Goal: Find contact information: Find contact information

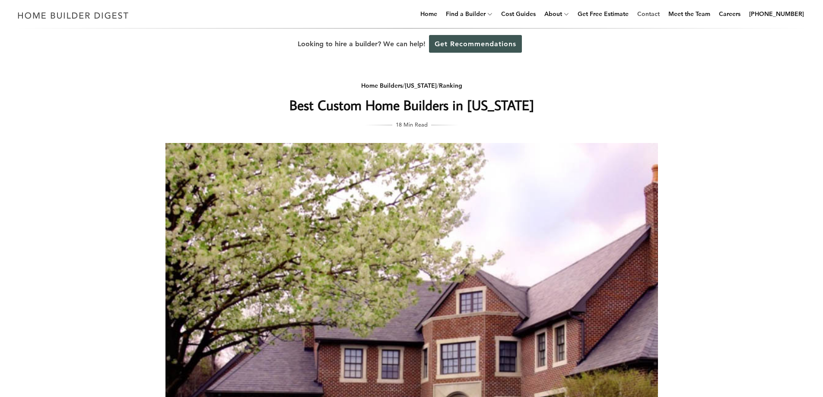
click at [659, 13] on link "Contact" at bounding box center [648, 14] width 29 height 28
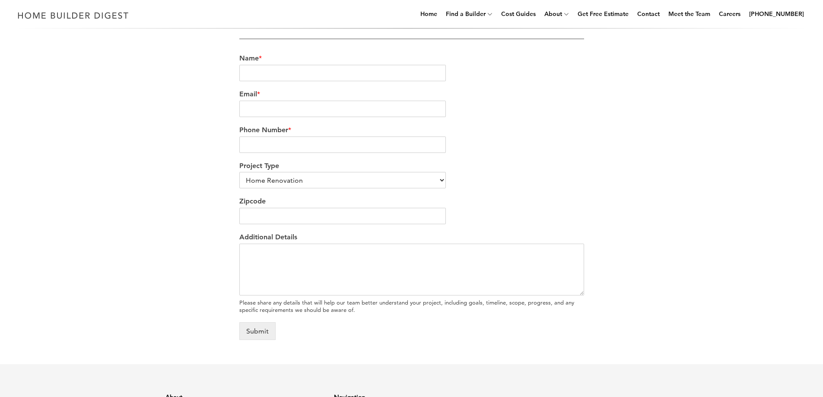
scroll to position [505, 0]
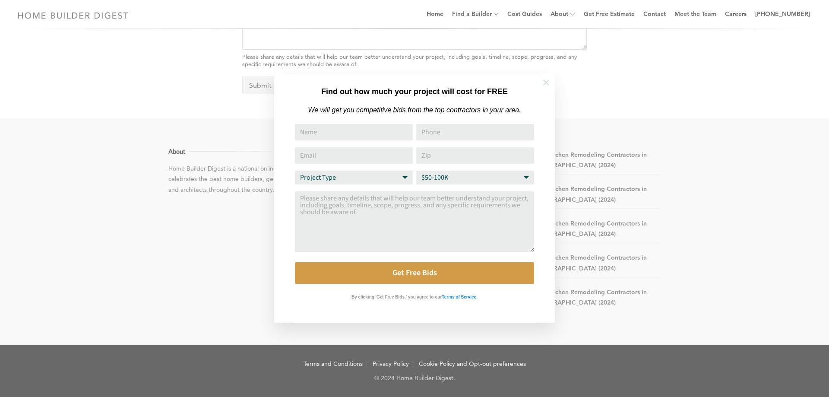
click at [545, 79] on icon at bounding box center [547, 83] width 10 height 10
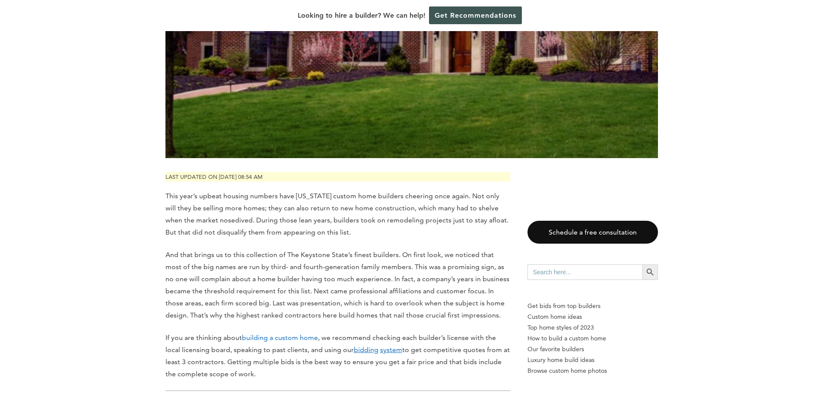
scroll to position [475, 0]
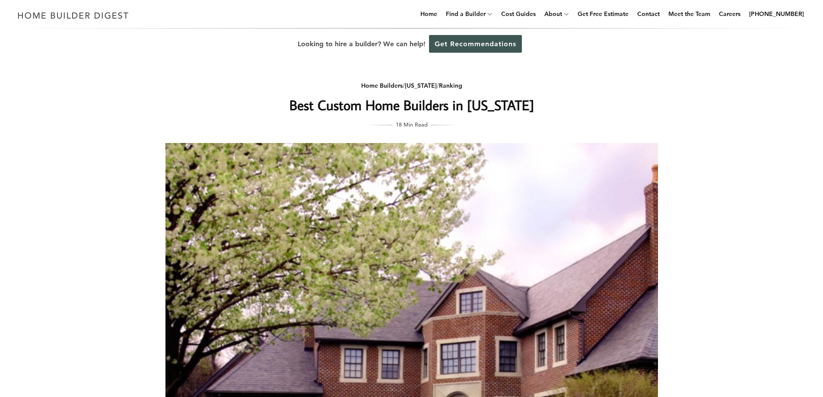
scroll to position [259, 0]
